Goal: Task Accomplishment & Management: Use online tool/utility

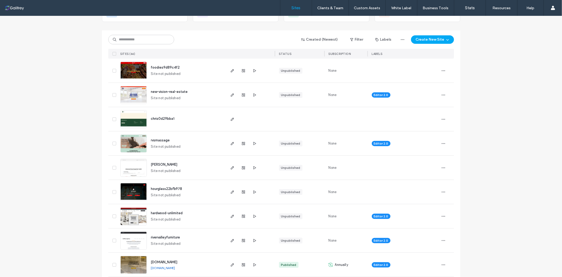
scroll to position [59, 0]
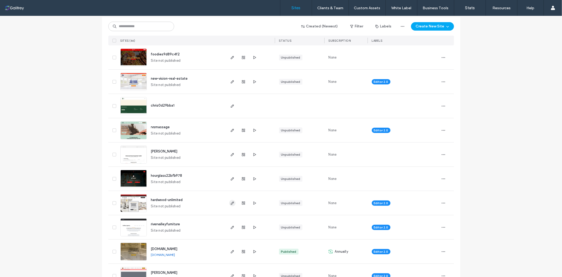
click at [232, 203] on icon "button" at bounding box center [232, 203] width 4 height 4
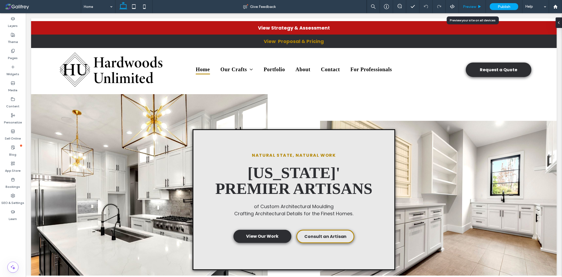
click at [468, 3] on div "Preview" at bounding box center [472, 6] width 27 height 13
click at [473, 5] on span "Preview" at bounding box center [469, 6] width 13 height 4
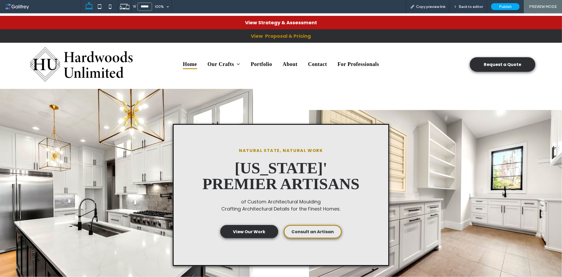
click at [298, 35] on strong "View Proposal & Pricing" at bounding box center [281, 35] width 60 height 7
click at [298, 25] on strong "View Strategy & Assessment" at bounding box center [281, 22] width 72 height 7
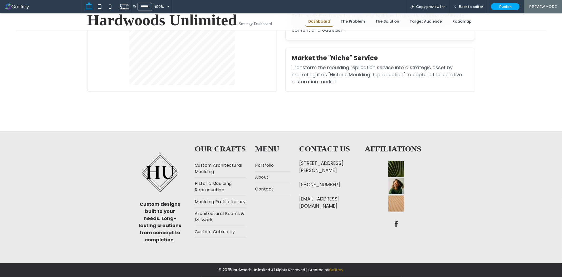
scroll to position [87, 0]
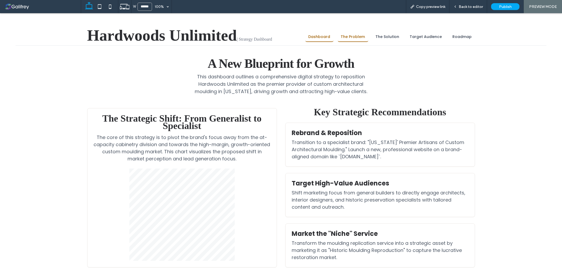
click at [350, 35] on link "The Problem" at bounding box center [353, 37] width 31 height 10
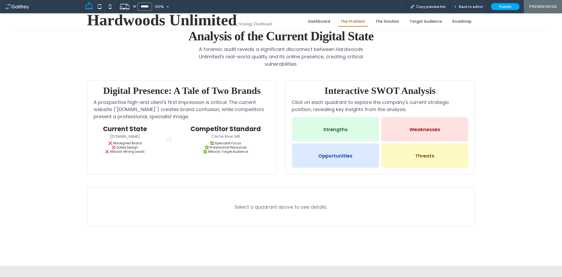
scroll to position [132, 0]
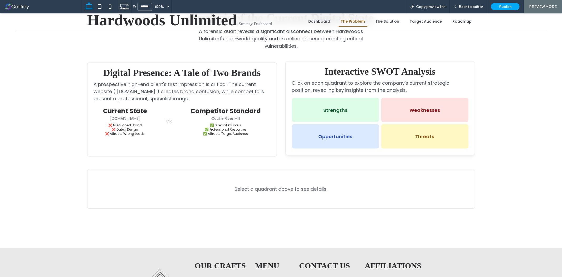
click at [349, 109] on div "Strengths" at bounding box center [335, 110] width 87 height 24
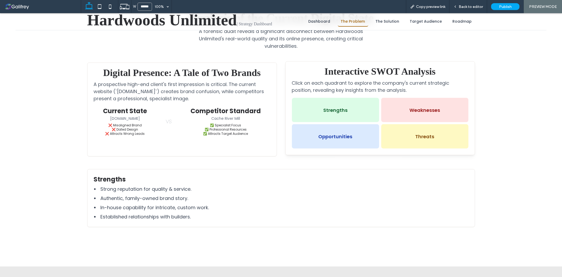
click at [411, 106] on div "Weaknesses" at bounding box center [424, 110] width 87 height 24
click at [337, 135] on div "Opportunities" at bounding box center [335, 136] width 87 height 24
click at [399, 137] on div "Threats" at bounding box center [424, 136] width 87 height 24
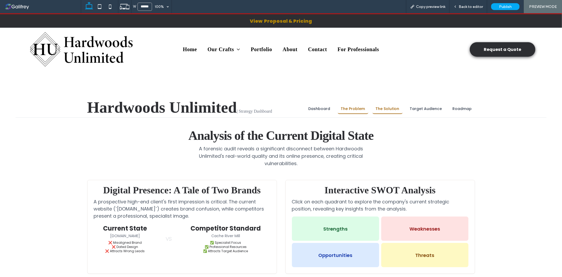
click at [383, 109] on link "The Solution" at bounding box center [388, 109] width 30 height 10
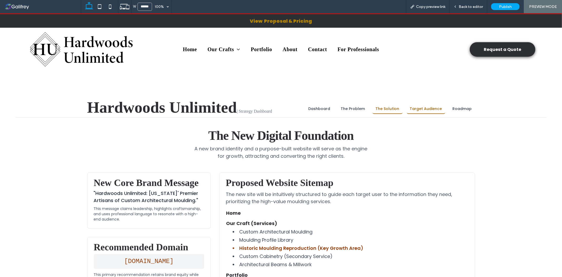
click at [415, 106] on link "Target Audience" at bounding box center [426, 109] width 38 height 10
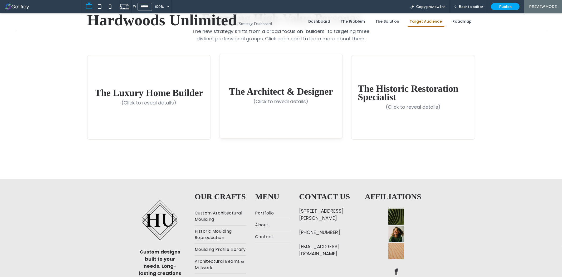
click at [296, 112] on div "The Architect & Designer (Click to reveal details)" at bounding box center [281, 96] width 123 height 84
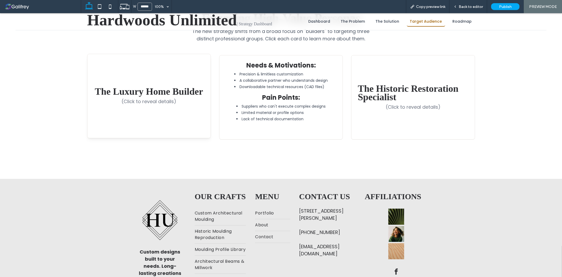
click at [178, 110] on div "The Luxury Home Builder (Click to reveal details)" at bounding box center [149, 96] width 123 height 84
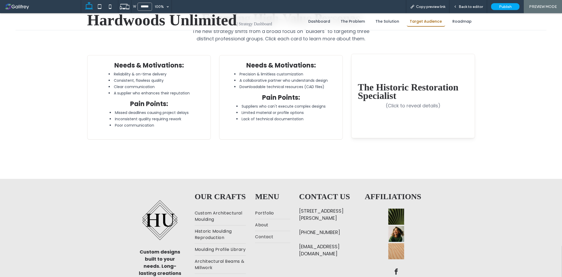
click at [417, 109] on div "The Historic Restoration Specialist (Click to reveal details)" at bounding box center [413, 96] width 123 height 84
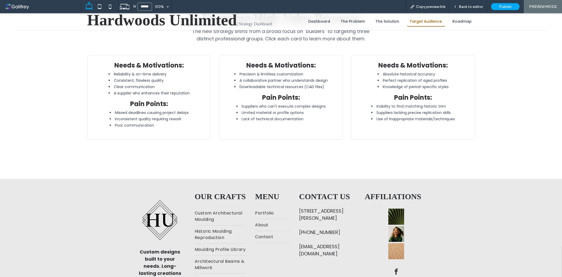
scroll to position [103, 0]
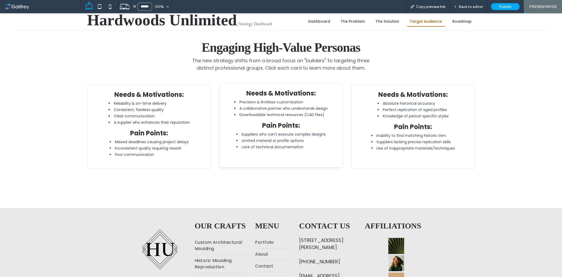
click at [302, 148] on li "Lack of technical documentation" at bounding box center [280, 146] width 89 height 5
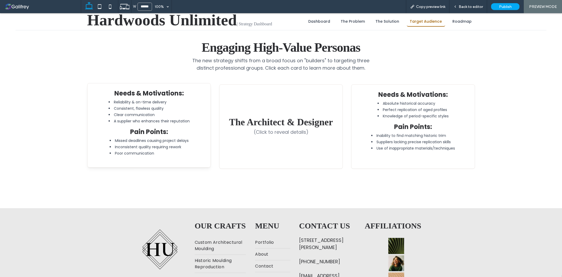
click at [166, 139] on li "Missed deadlines causing project delays" at bounding box center [148, 140] width 79 height 5
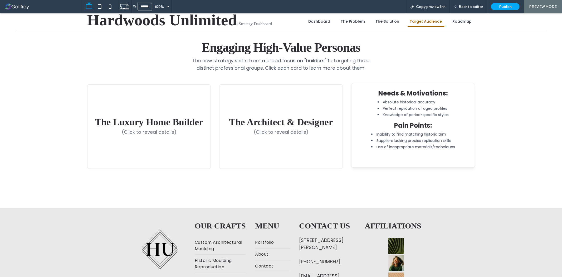
click at [423, 154] on div "Needs & Motivations: Absolute historical accuracy Perfect replication of aged p…" at bounding box center [413, 125] width 123 height 84
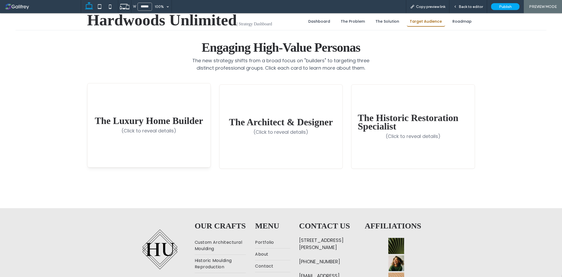
click at [172, 152] on div "The Luxury Home Builder (Click to reveal details)" at bounding box center [149, 125] width 123 height 84
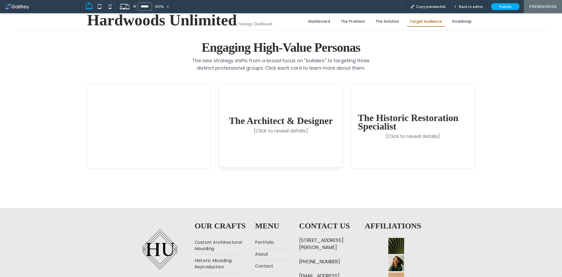
click at [251, 143] on div "The Architect & Designer (Click to reveal details)" at bounding box center [281, 125] width 123 height 84
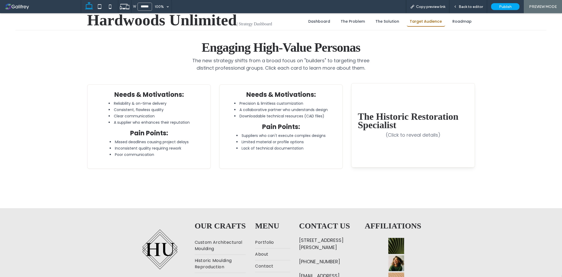
click at [385, 160] on div "The Historic Restoration Specialist (Click to reveal details)" at bounding box center [413, 125] width 123 height 84
click at [398, 151] on div "Needs & Motivations: Absolute historical accuracy Perfect replication of aged p…" at bounding box center [413, 125] width 123 height 84
click at [299, 114] on li "Downloadable technical resources (CAD files)" at bounding box center [281, 114] width 94 height 5
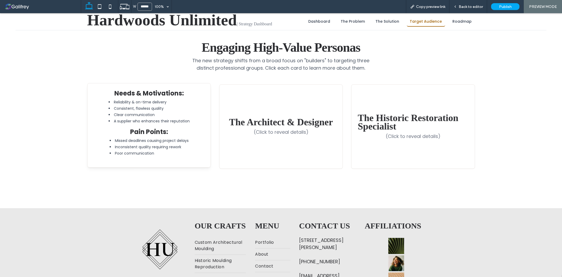
click at [182, 101] on li "Reliability & on-time delivery" at bounding box center [148, 101] width 81 height 5
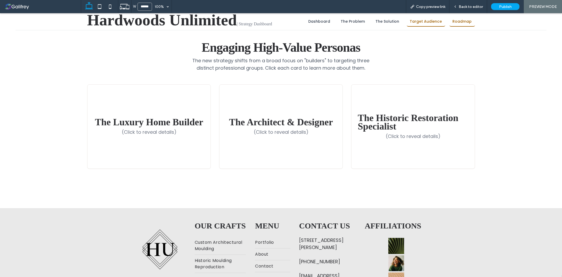
click at [472, 20] on link "Roadmap" at bounding box center [463, 21] width 26 height 10
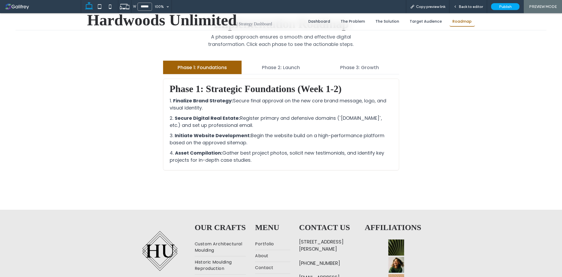
scroll to position [132, 0]
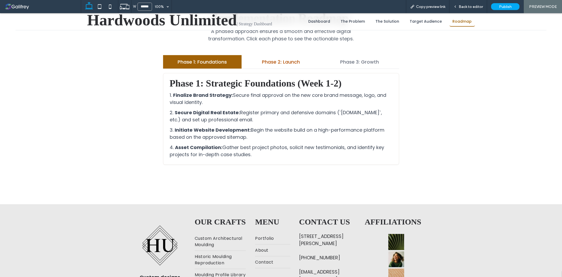
click at [273, 63] on button "Phase 2: Launch" at bounding box center [281, 61] width 79 height 13
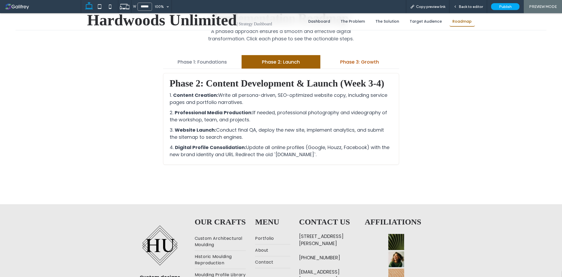
click at [347, 63] on button "Phase 3: Growth" at bounding box center [360, 61] width 79 height 13
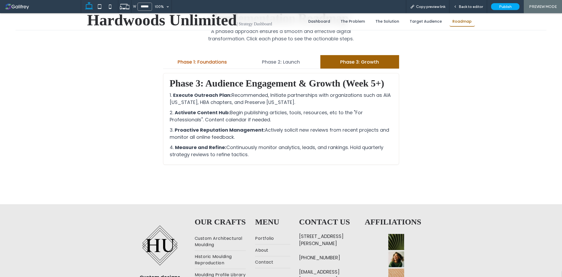
click at [235, 59] on button "Phase 1: Foundations" at bounding box center [202, 61] width 79 height 13
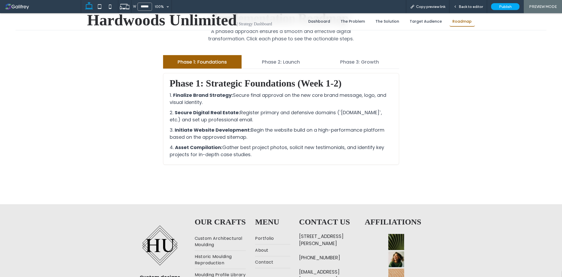
click at [191, 60] on button "Phase 1: Foundations" at bounding box center [202, 61] width 79 height 13
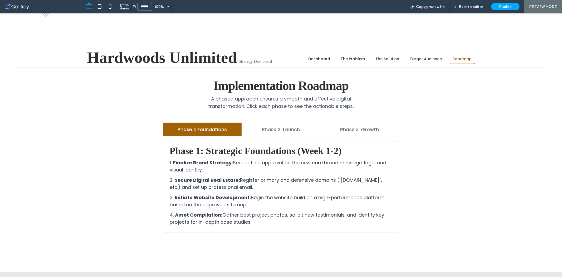
scroll to position [0, 0]
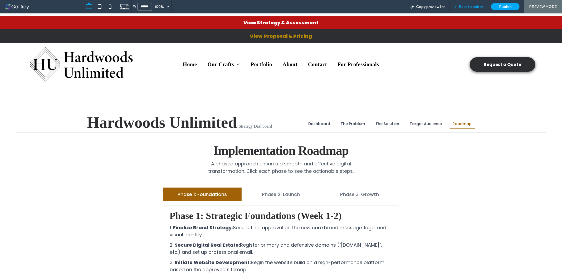
drag, startPoint x: 474, startPoint y: 7, endPoint x: 50, endPoint y: 33, distance: 425.2
click at [474, 7] on span "Back to editor" at bounding box center [471, 6] width 24 height 4
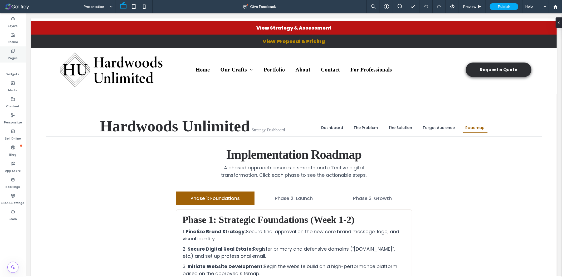
click at [7, 53] on div "Pages" at bounding box center [13, 54] width 26 height 16
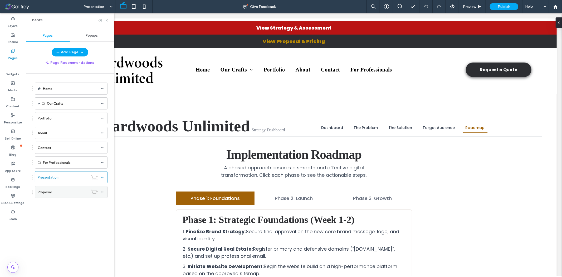
click at [67, 193] on div "Proposal" at bounding box center [63, 192] width 50 height 6
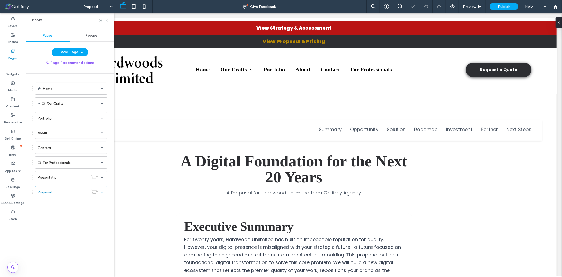
click at [106, 19] on icon at bounding box center [107, 20] width 4 height 4
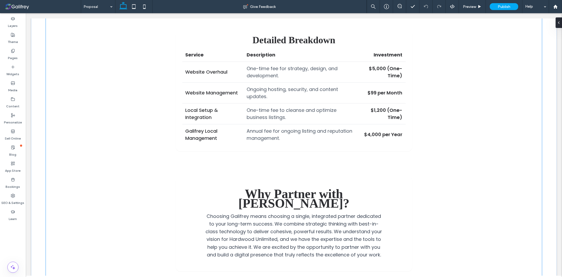
scroll to position [845, 0]
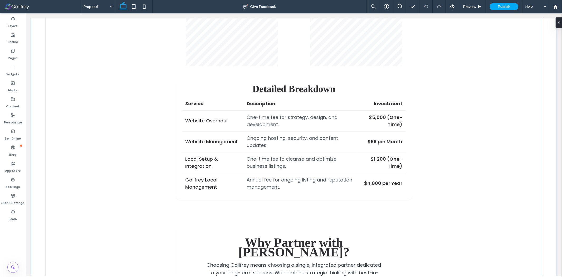
click at [287, 121] on td "One-time fee for strategy, design, and development." at bounding box center [300, 120] width 114 height 21
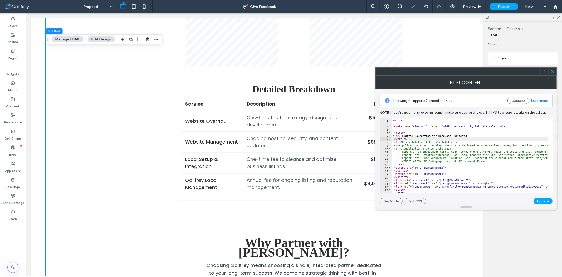
type textarea "**********"
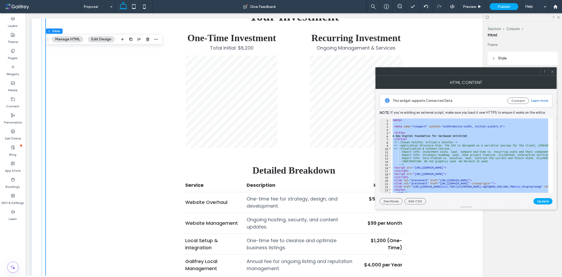
scroll to position [787, 0]
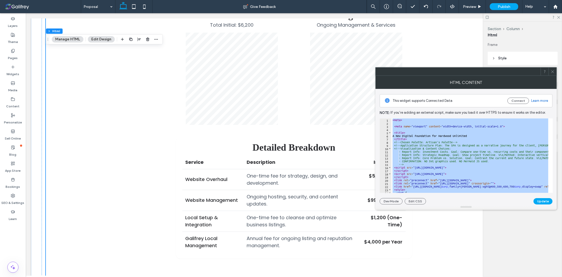
click at [554, 74] on span at bounding box center [553, 71] width 4 height 8
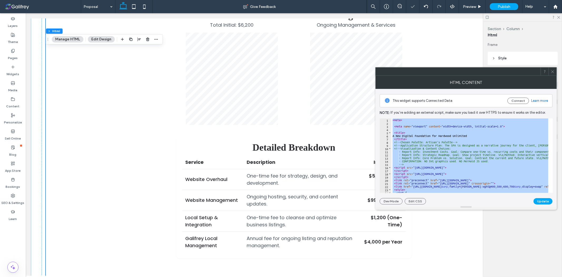
paste textarea "Cursor at row 653"
type textarea "*********"
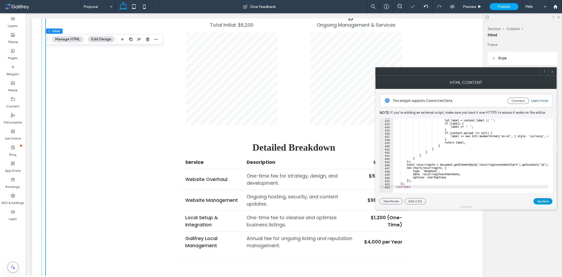
click at [550, 203] on button "Update" at bounding box center [543, 201] width 19 height 6
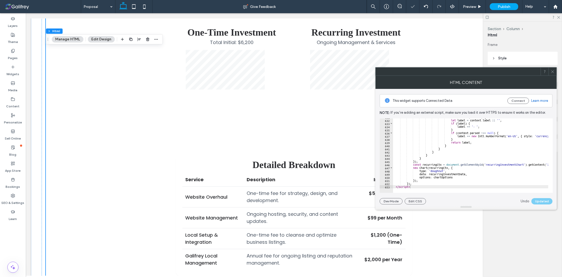
click at [551, 74] on span at bounding box center [553, 71] width 4 height 8
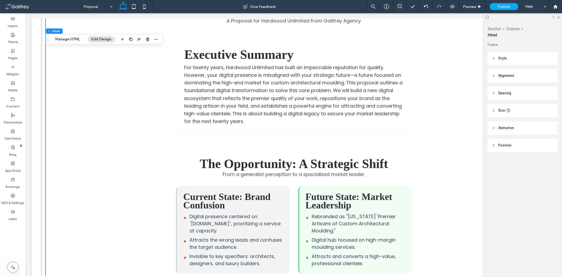
scroll to position [0, 0]
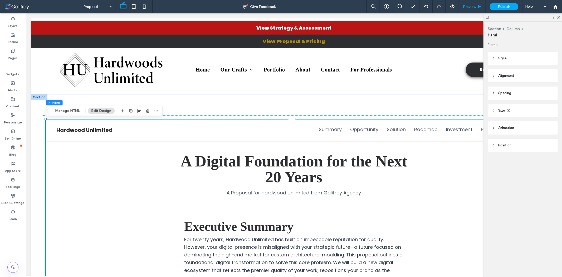
drag, startPoint x: 181, startPoint y: 46, endPoint x: 466, endPoint y: 4, distance: 287.9
click at [466, 4] on span "Preview" at bounding box center [469, 6] width 13 height 4
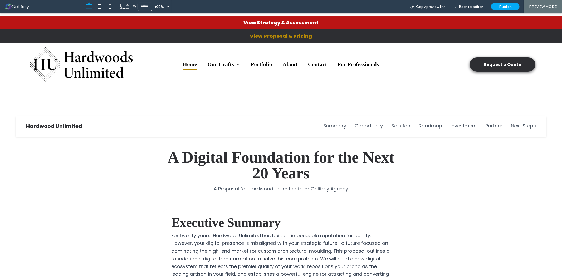
click at [185, 65] on span "Home" at bounding box center [190, 64] width 14 height 11
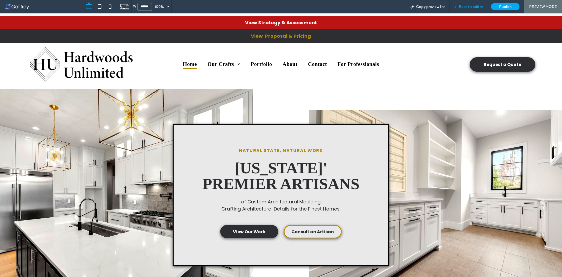
click at [454, 7] on div "Back to editor" at bounding box center [468, 6] width 37 height 4
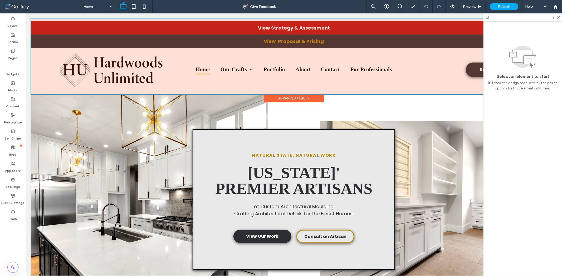
click at [335, 43] on div at bounding box center [294, 56] width 526 height 76
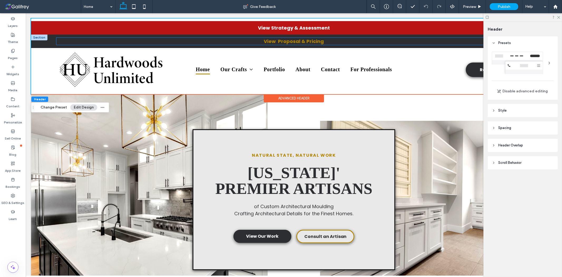
click at [333, 43] on p "View Proposal & Pricing" at bounding box center [293, 40] width 475 height 7
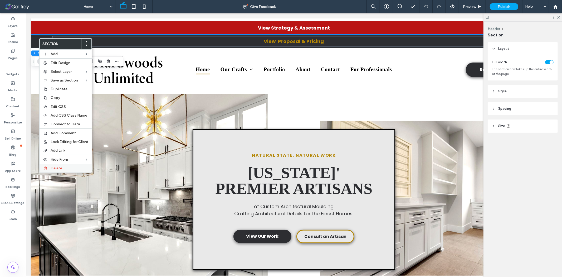
click at [55, 166] on span "Delete" at bounding box center [57, 168] width 12 height 4
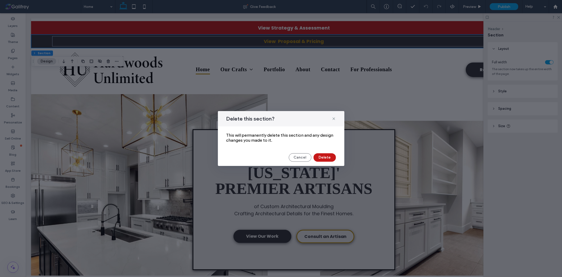
click at [327, 158] on button "Delete" at bounding box center [325, 157] width 22 height 8
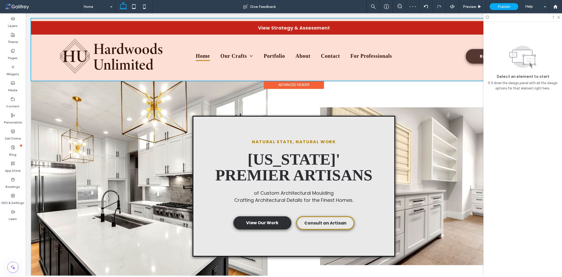
click at [82, 27] on div at bounding box center [294, 49] width 526 height 62
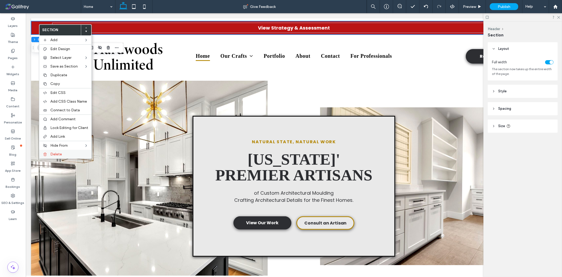
click at [60, 154] on span "Delete" at bounding box center [56, 154] width 12 height 4
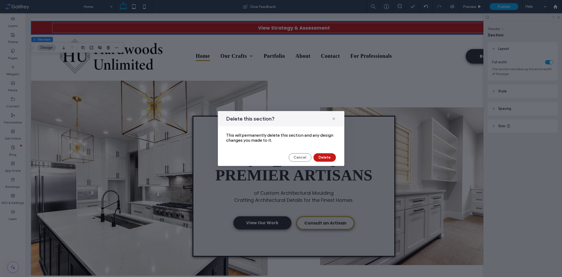
click at [335, 157] on button "Delete" at bounding box center [325, 157] width 22 height 8
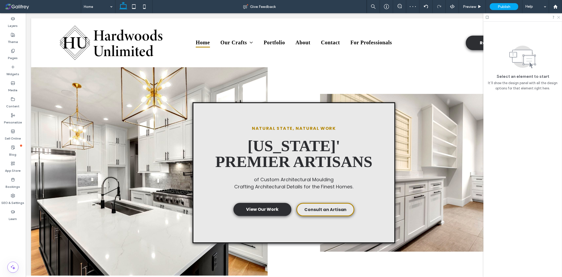
drag, startPoint x: 559, startPoint y: 16, endPoint x: 510, endPoint y: 22, distance: 49.9
click at [559, 16] on icon at bounding box center [558, 16] width 3 height 3
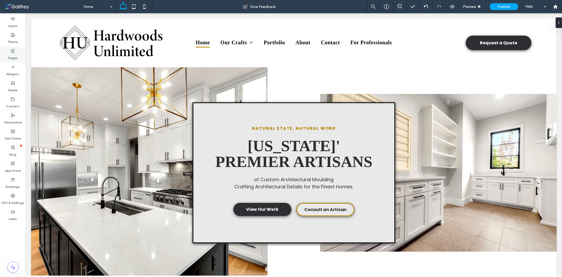
click at [10, 54] on label "Pages" at bounding box center [13, 56] width 10 height 7
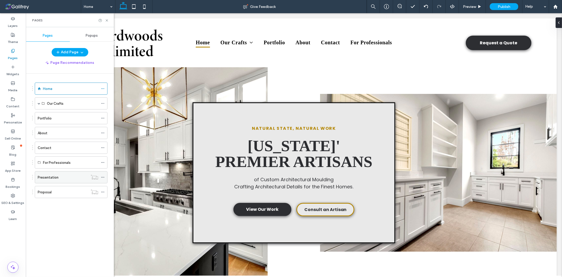
click at [64, 182] on div "Presentation" at bounding box center [63, 177] width 50 height 12
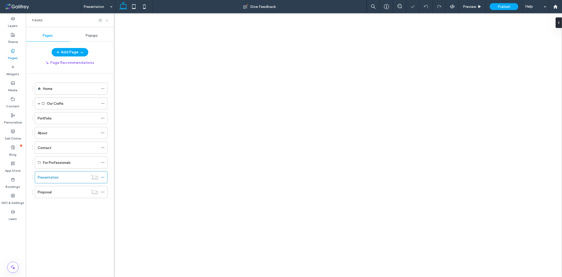
click at [108, 21] on icon at bounding box center [107, 20] width 4 height 4
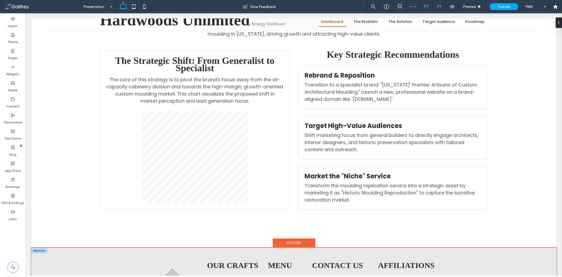
scroll to position [35, 0]
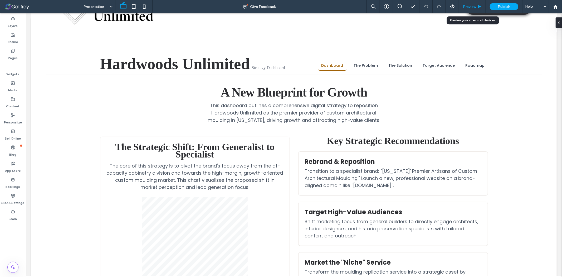
click at [468, 6] on span "Preview" at bounding box center [469, 6] width 13 height 4
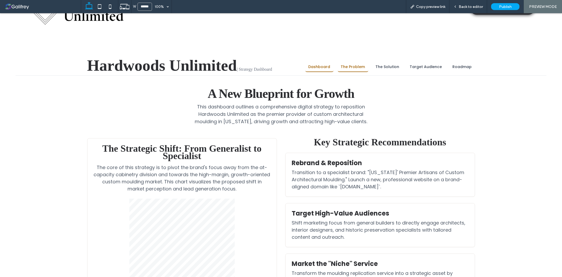
click at [356, 66] on link "The Problem" at bounding box center [353, 67] width 31 height 10
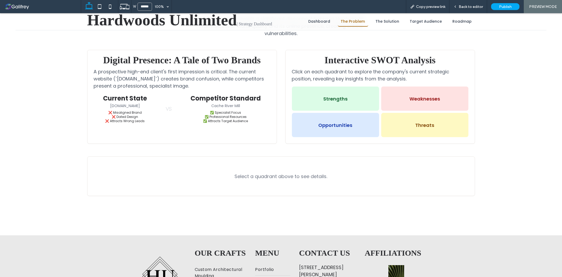
scroll to position [104, 0]
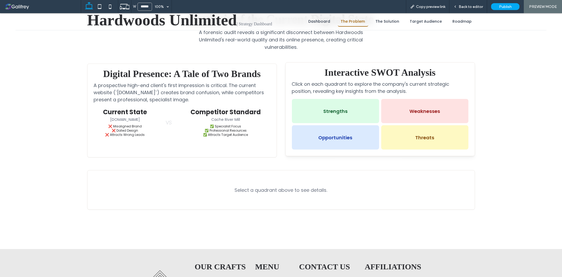
click at [329, 113] on div "Strengths" at bounding box center [335, 111] width 87 height 24
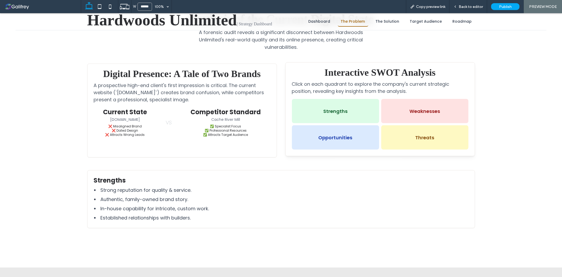
click at [400, 104] on div "Weaknesses" at bounding box center [424, 111] width 87 height 24
click at [346, 136] on div "Opportunities" at bounding box center [335, 137] width 87 height 24
click at [412, 134] on div "Threats" at bounding box center [424, 137] width 87 height 24
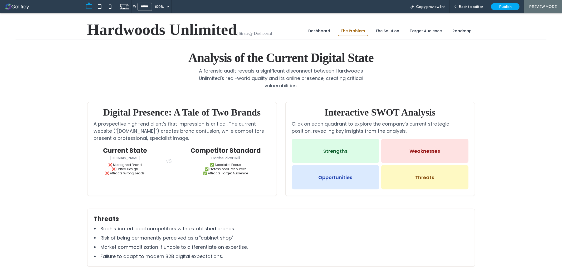
scroll to position [17, 0]
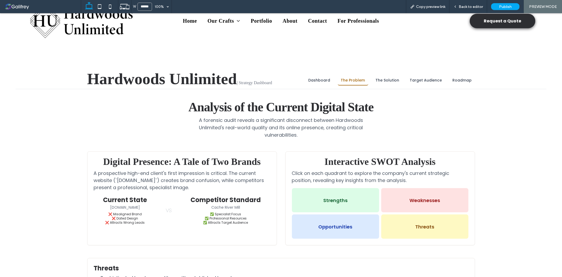
click at [262, 81] on span "| Strategy Dashboard" at bounding box center [254, 82] width 35 height 4
click at [261, 83] on span "| Strategy Dashboard" at bounding box center [254, 82] width 35 height 4
click at [321, 83] on link "Dashboard" at bounding box center [320, 80] width 28 height 10
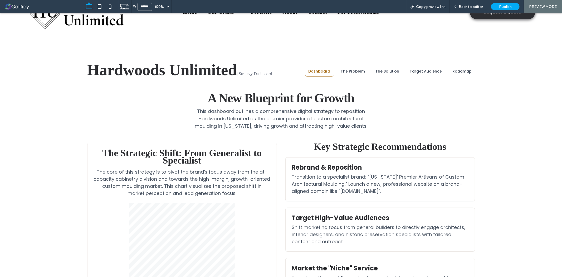
scroll to position [0, 0]
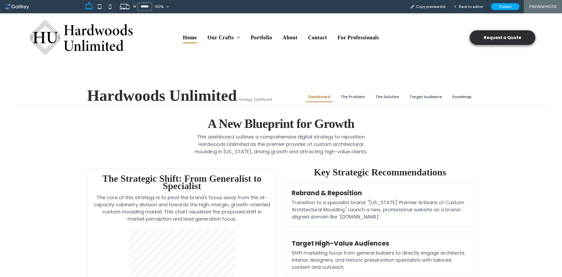
click at [186, 40] on span "Home" at bounding box center [190, 37] width 14 height 11
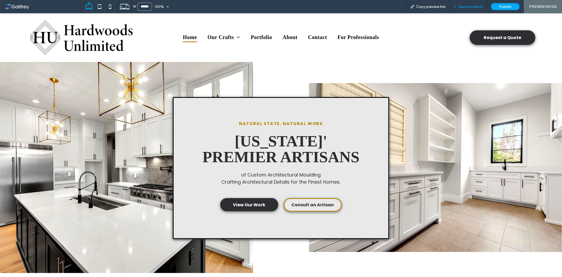
click at [466, 3] on div "Back to editor" at bounding box center [469, 6] width 38 height 13
click at [469, 9] on div "Back to editor" at bounding box center [469, 6] width 38 height 13
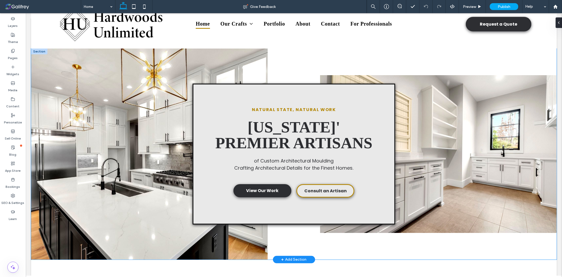
scroll to position [29, 0]
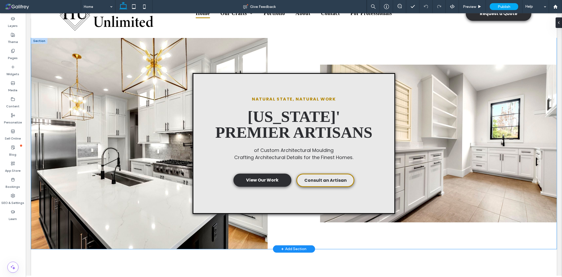
click at [278, 127] on strong "[US_STATE]' Premier Artisans" at bounding box center [293, 124] width 157 height 33
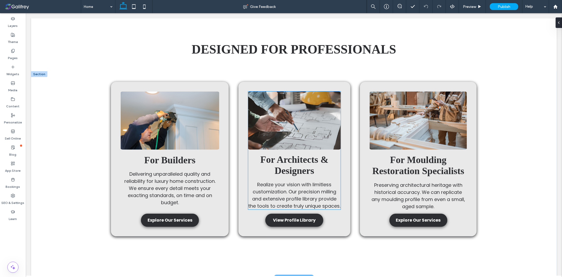
scroll to position [293, 0]
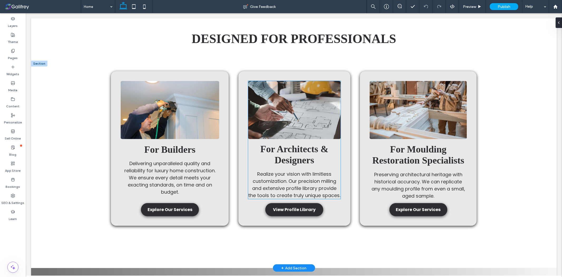
click at [304, 163] on strong "For Architects & Designers" at bounding box center [294, 154] width 68 height 22
click at [303, 158] on strong "For Architects & Designers" at bounding box center [294, 154] width 68 height 22
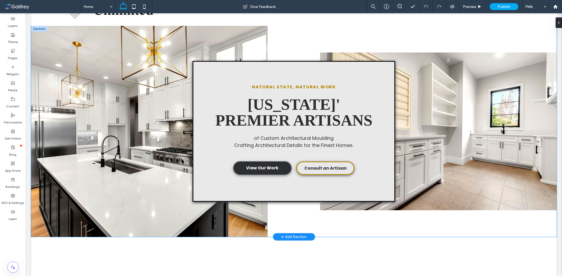
scroll to position [0, 0]
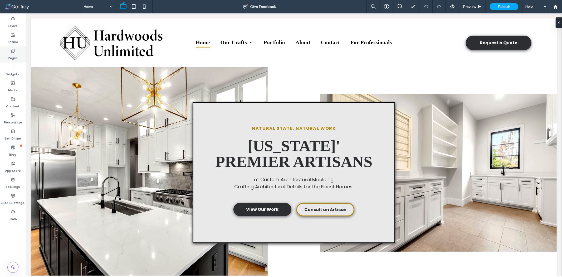
click at [15, 57] on label "Pages" at bounding box center [13, 56] width 10 height 7
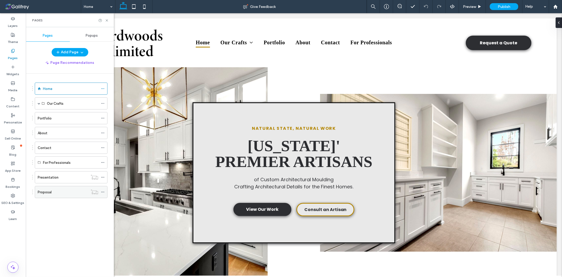
click at [64, 193] on div "Proposal" at bounding box center [63, 192] width 50 height 6
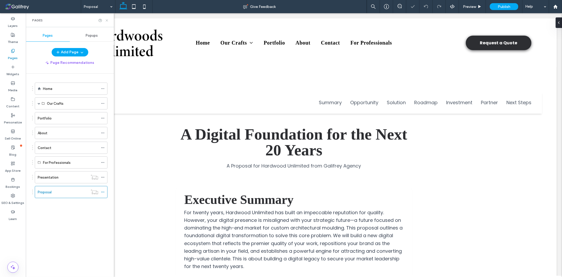
drag, startPoint x: 107, startPoint y: 20, endPoint x: 184, endPoint y: 59, distance: 86.4
click at [107, 20] on icon at bounding box center [107, 20] width 4 height 4
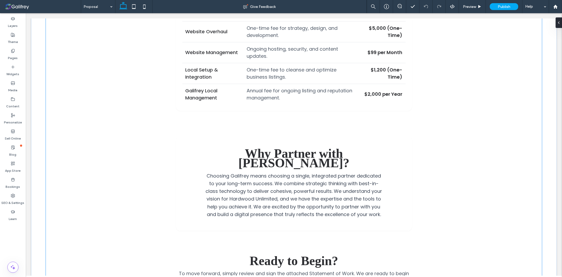
scroll to position [849, 0]
